Goal: Task Accomplishment & Management: Complete application form

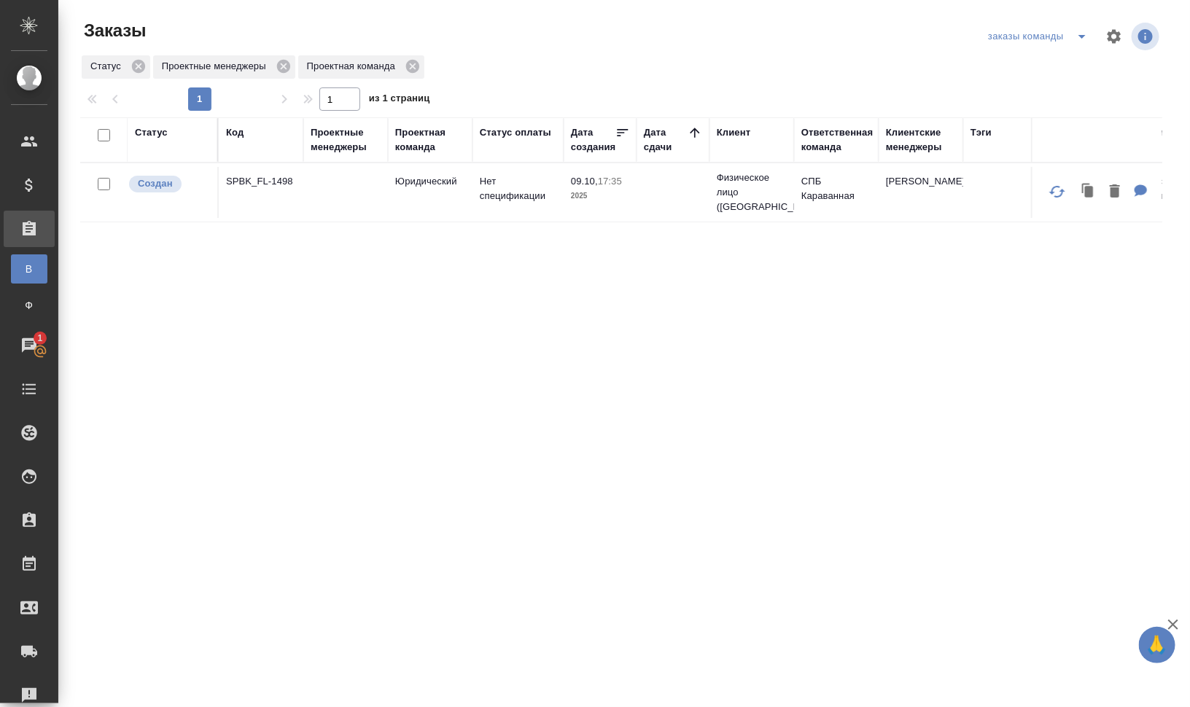
click at [1081, 35] on icon "split button" at bounding box center [1081, 37] width 7 height 4
click at [1046, 59] on li "мои заказы" at bounding box center [1041, 65] width 112 height 23
click at [235, 131] on div "Код" at bounding box center [234, 132] width 17 height 15
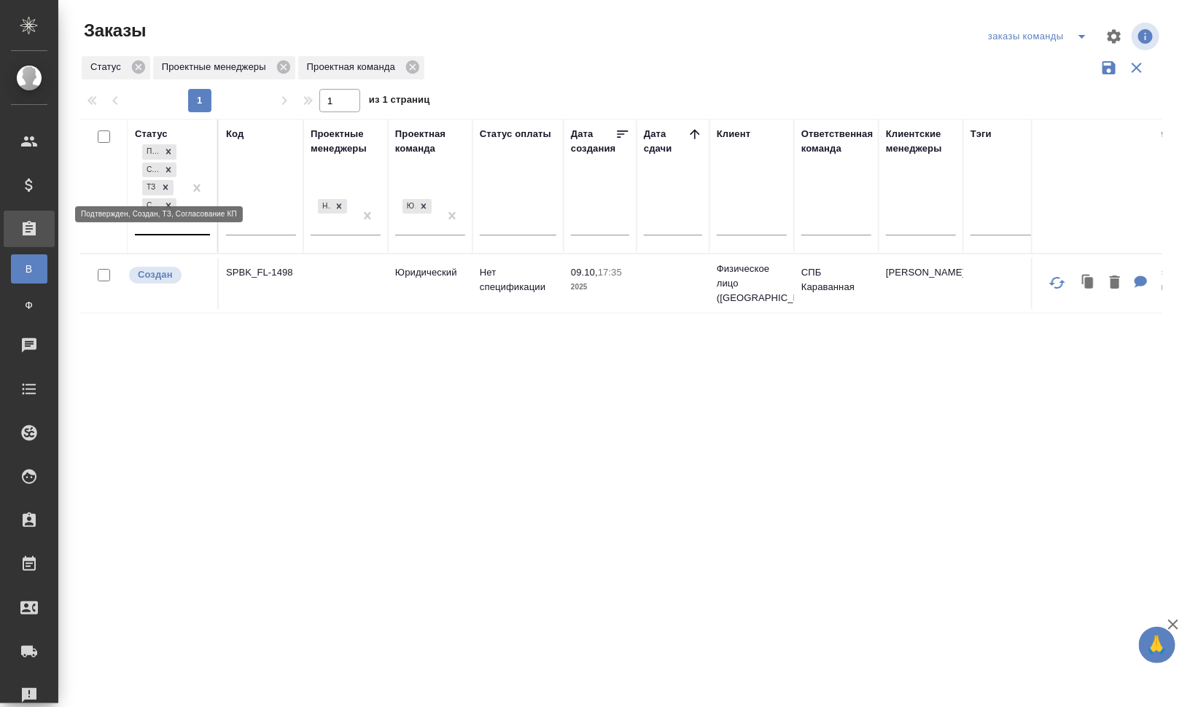
click at [161, 181] on div at bounding box center [165, 187] width 16 height 15
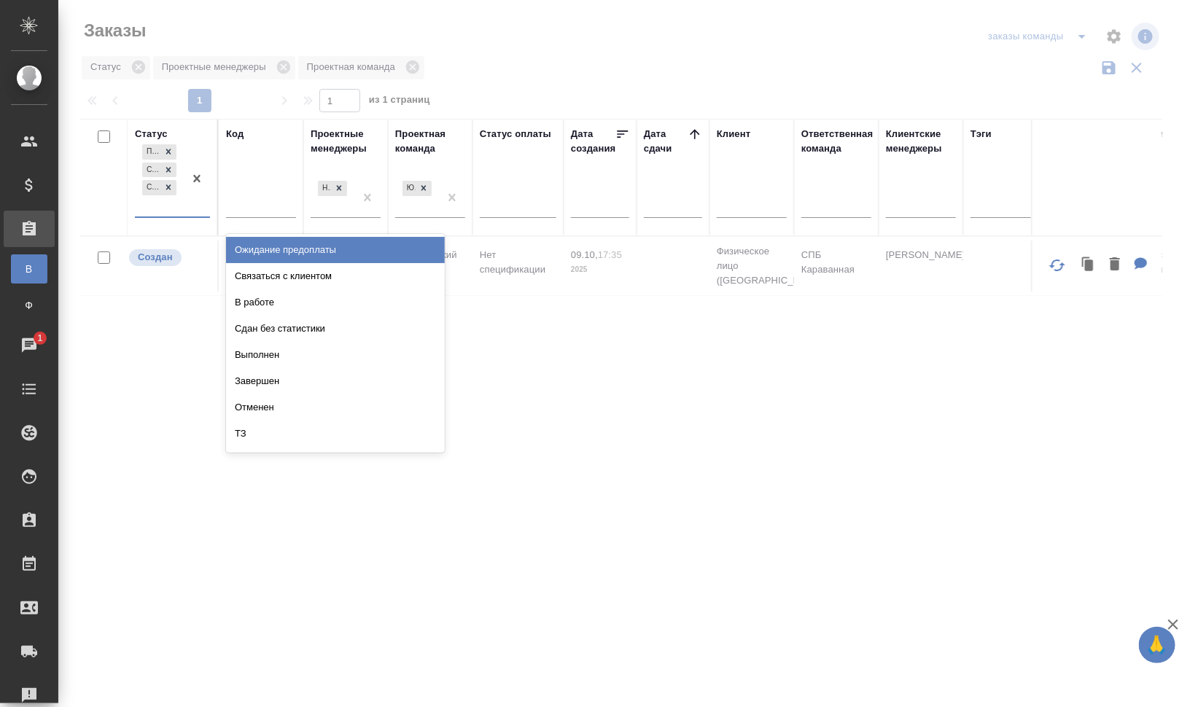
click at [168, 207] on div "Подтвержден Создан Согласование КП" at bounding box center [159, 178] width 49 height 75
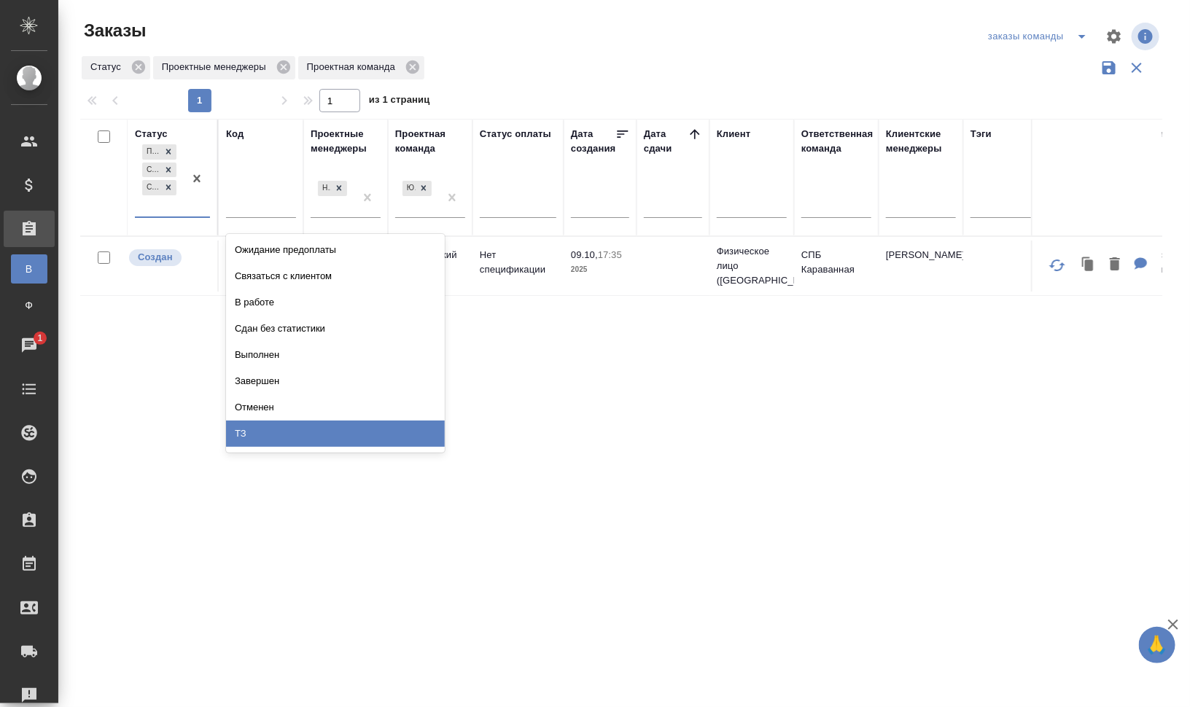
click at [293, 435] on div "ТЗ" at bounding box center [335, 434] width 219 height 26
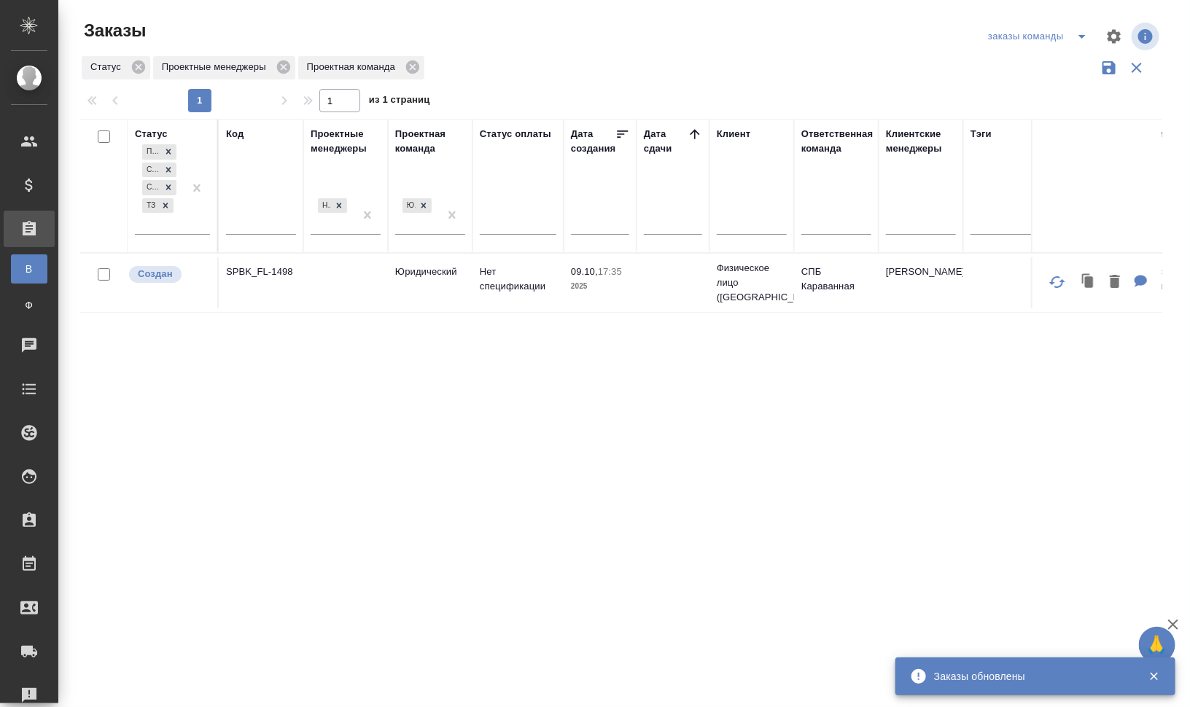
click at [234, 127] on div "Код" at bounding box center [234, 134] width 17 height 15
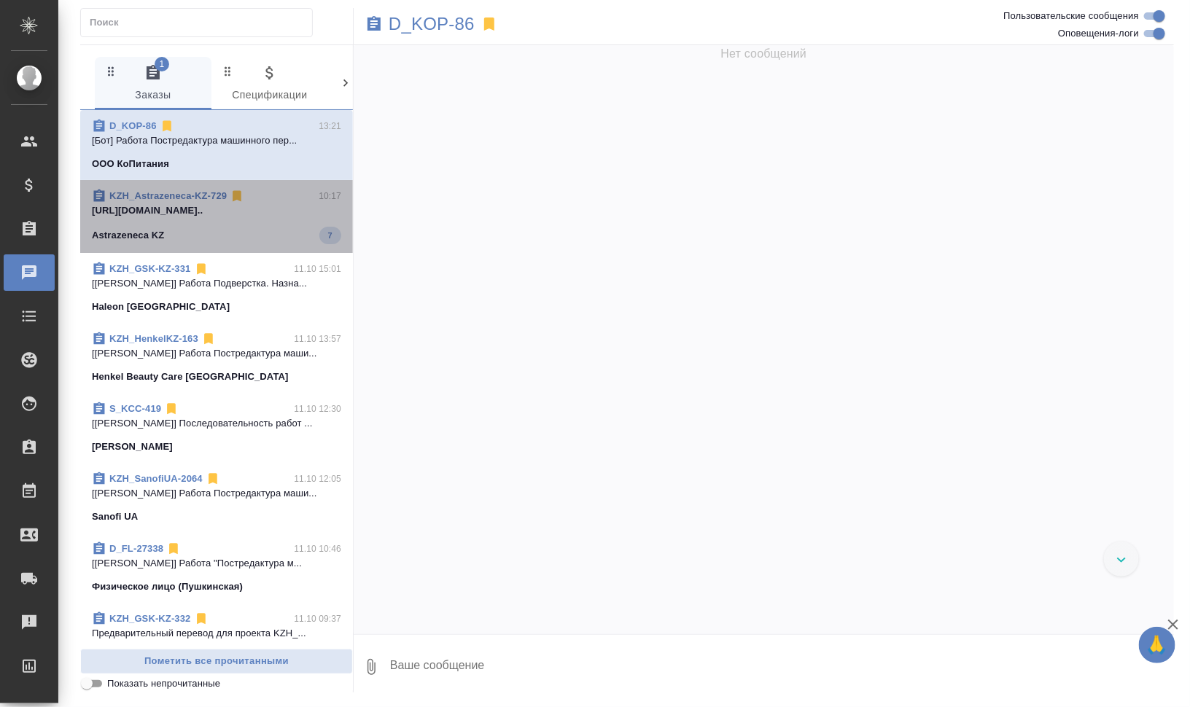
click at [244, 233] on div "Astrazeneca KZ 7" at bounding box center [216, 235] width 249 height 17
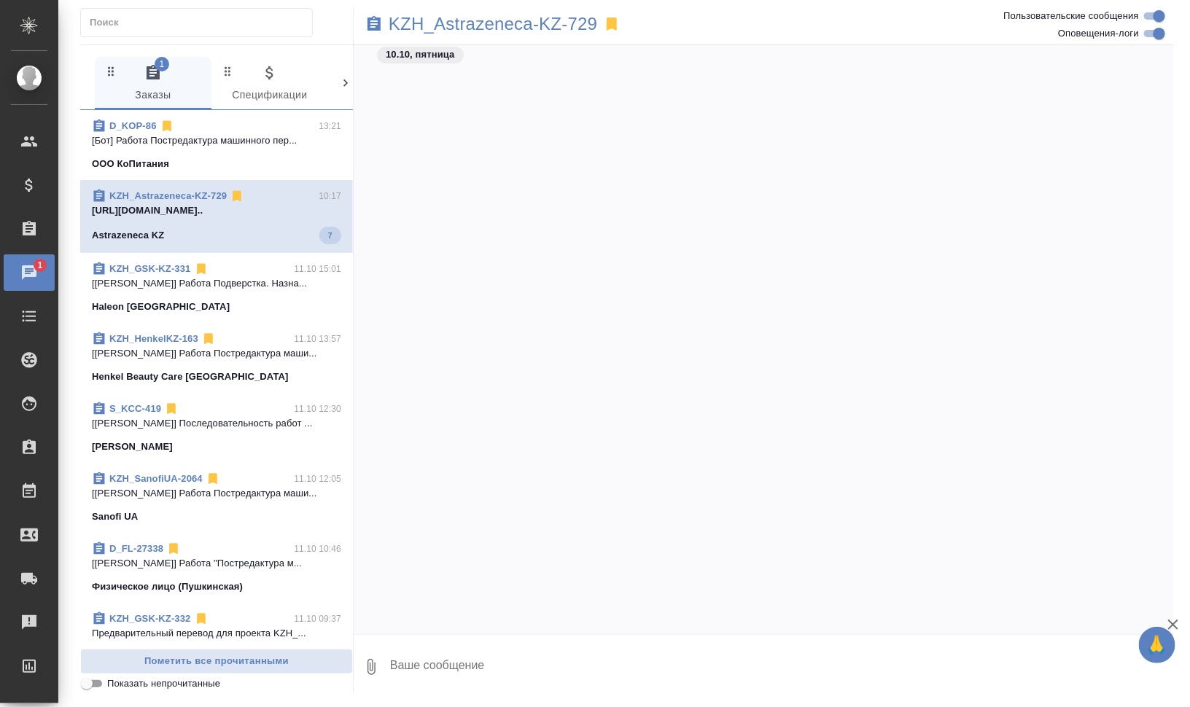
scroll to position [1762, 0]
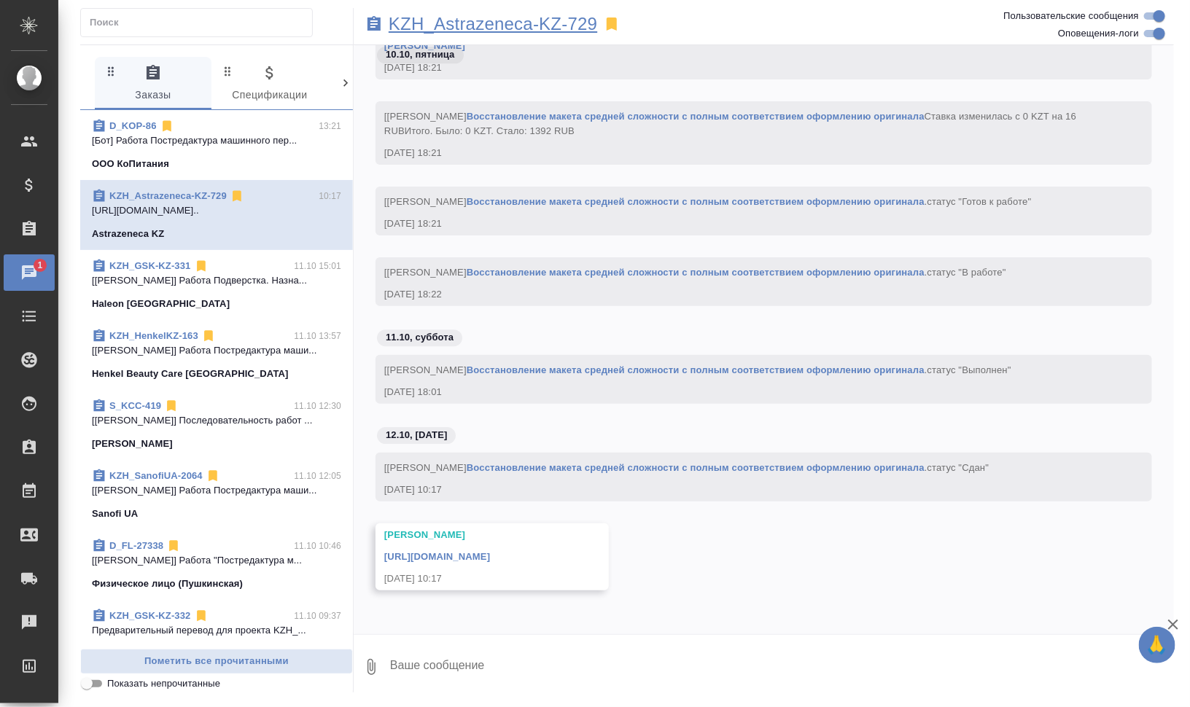
click at [491, 25] on p "KZH_Astrazeneca-KZ-729" at bounding box center [493, 24] width 209 height 15
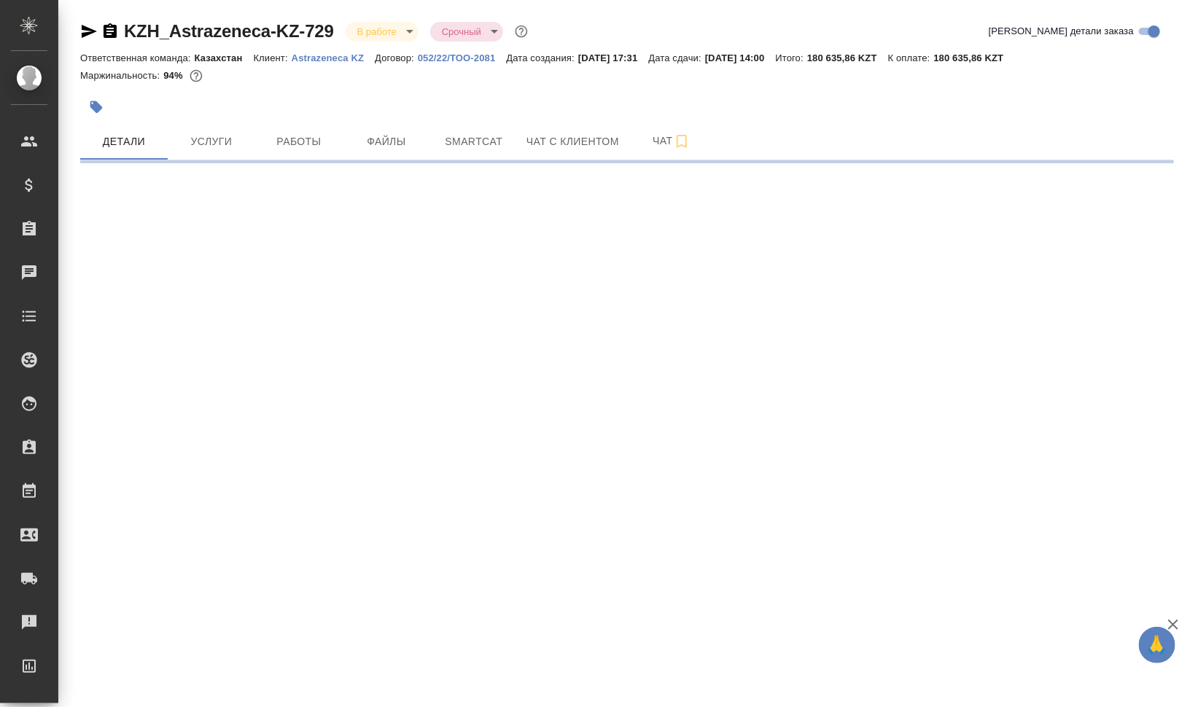
select select "RU"
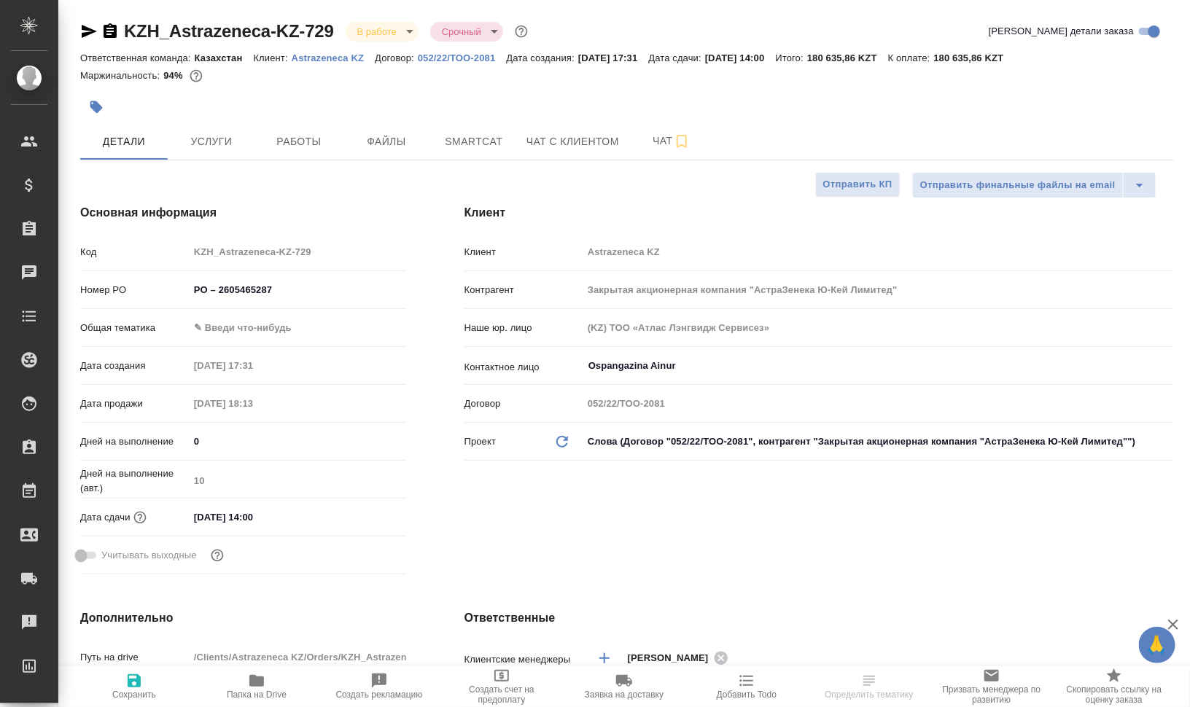
type textarea "x"
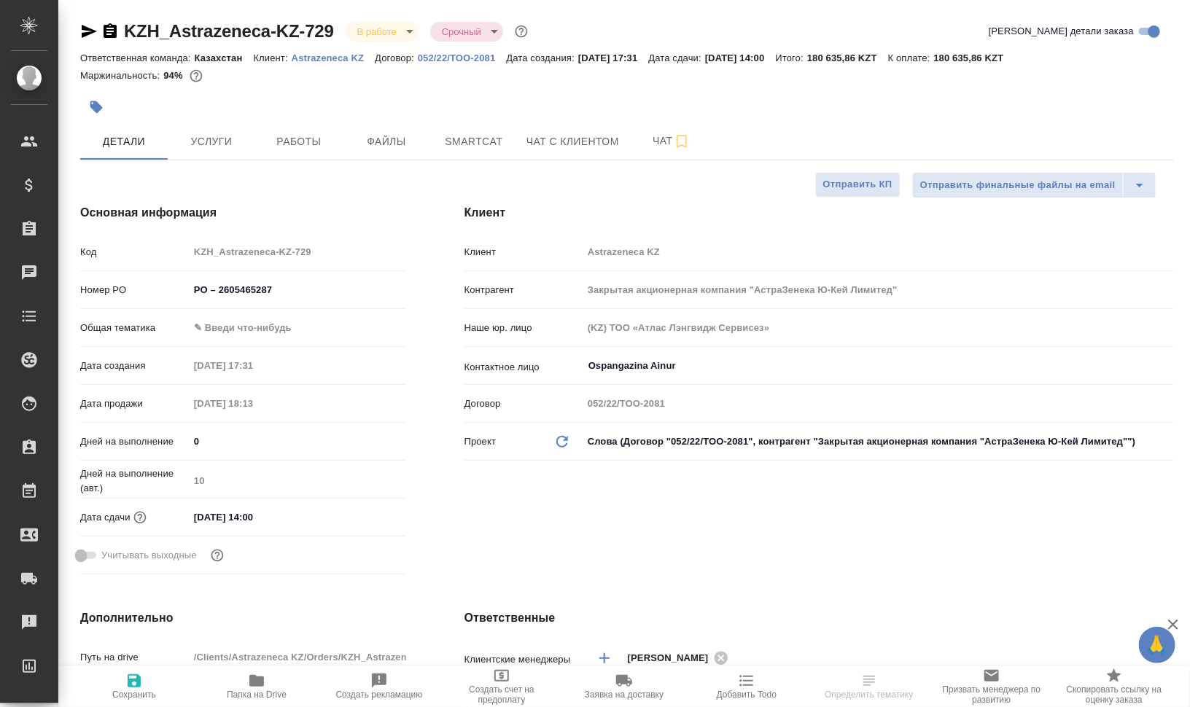
type textarea "x"
type input "[PERSON_NAME]"
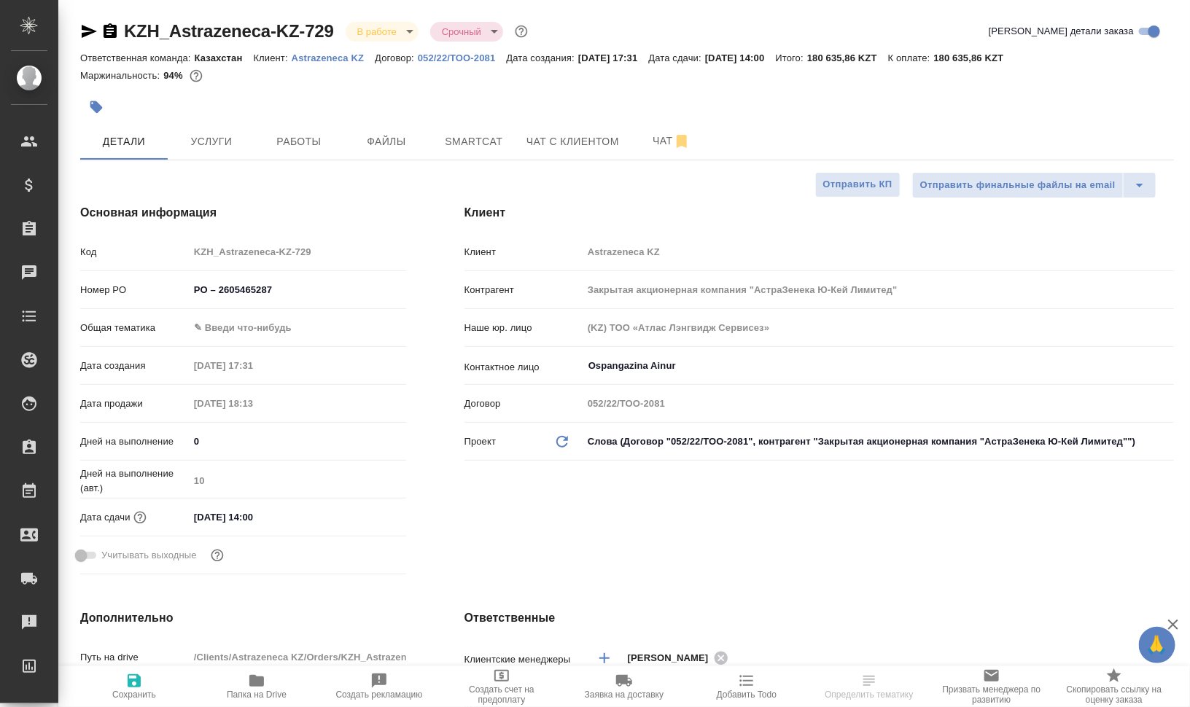
type input "Matveeva Anastasia"
type textarea "x"
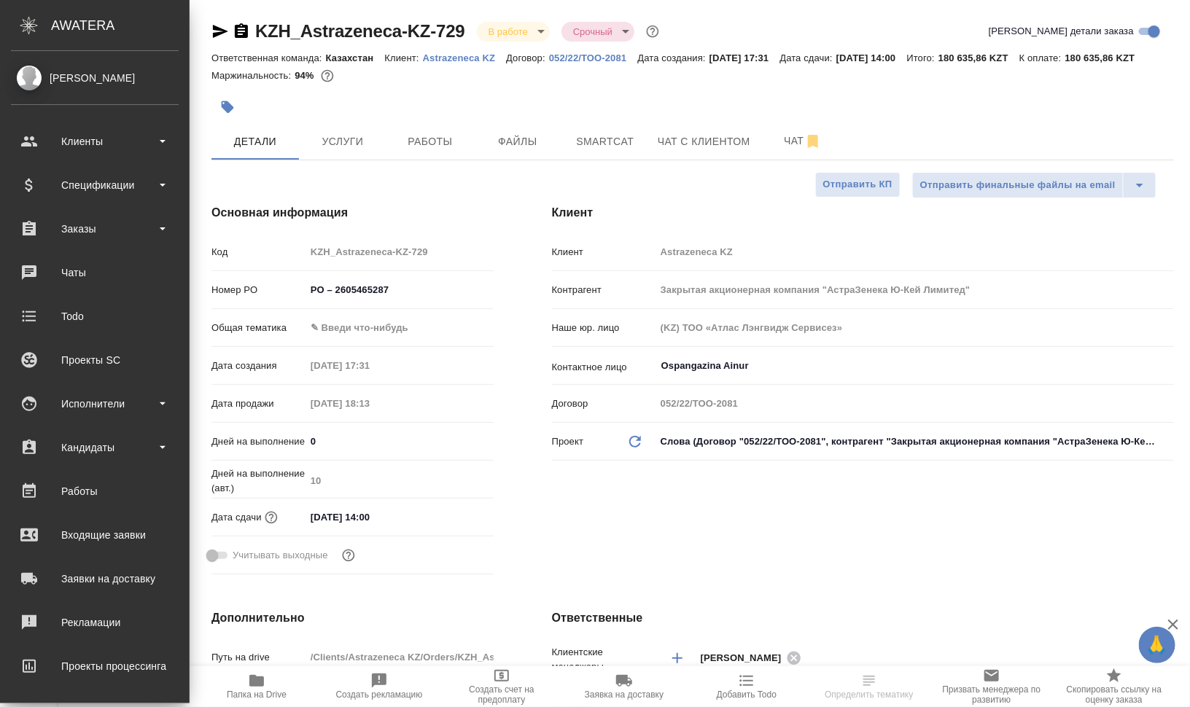
type textarea "x"
